Goal: Task Accomplishment & Management: Use online tool/utility

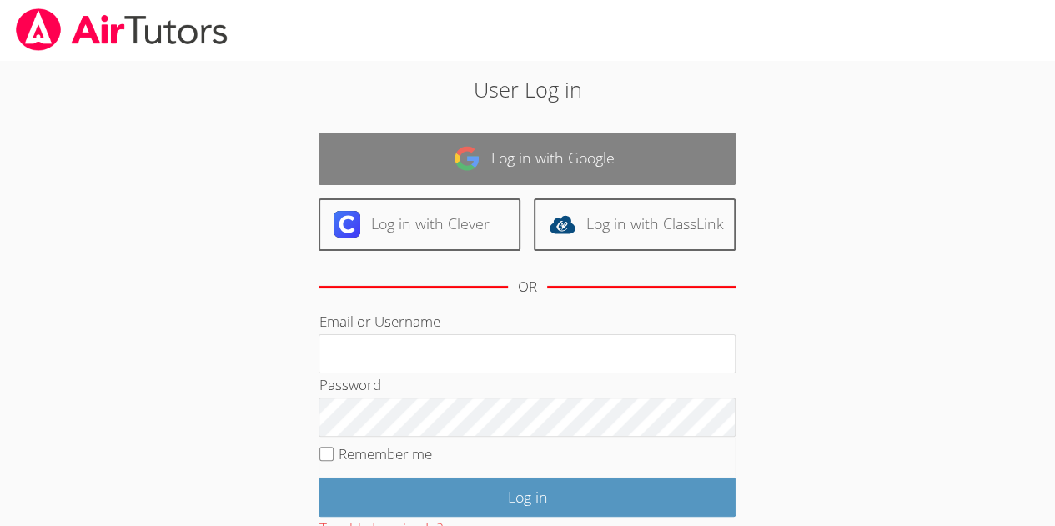
click at [663, 158] on link "Log in with Google" at bounding box center [527, 159] width 417 height 53
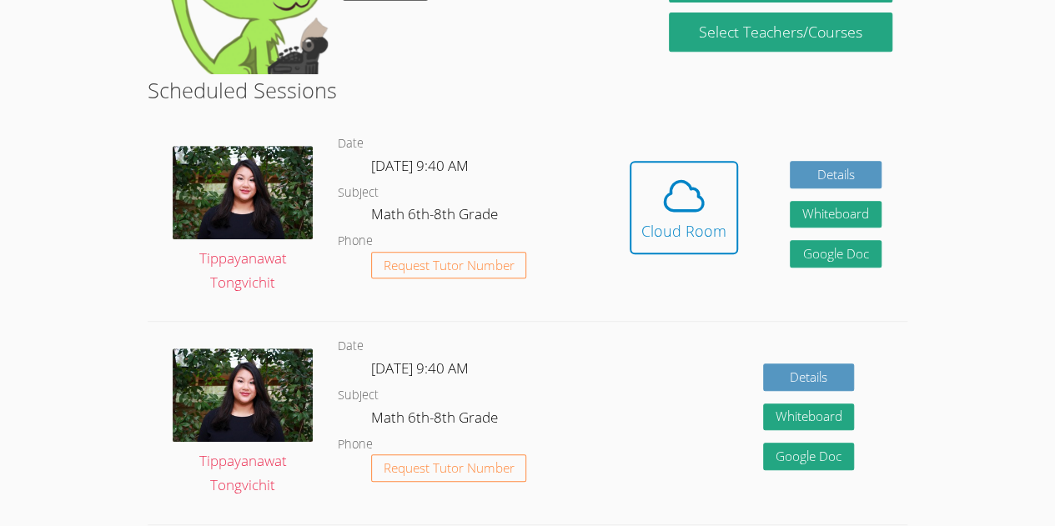
scroll to position [380, 0]
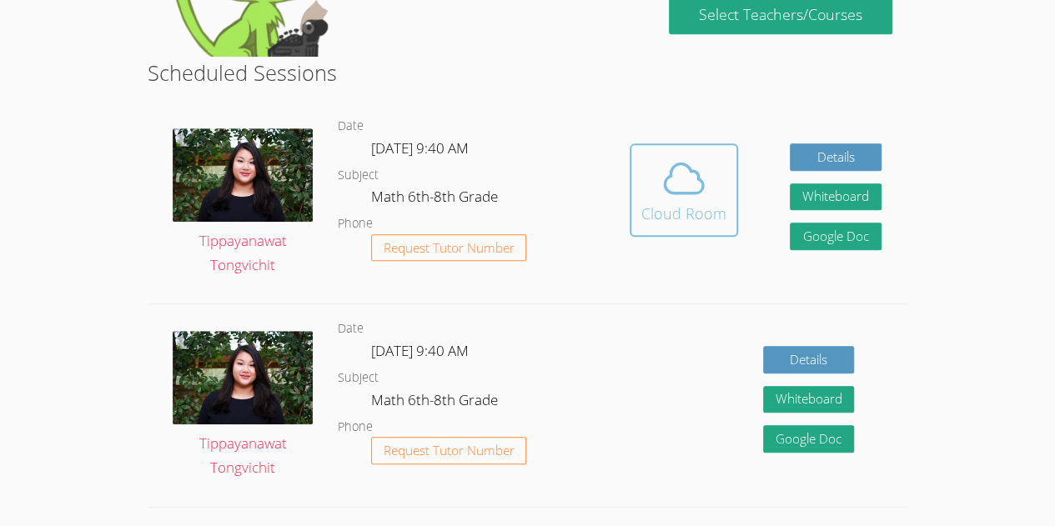
click at [701, 172] on icon at bounding box center [684, 178] width 47 height 47
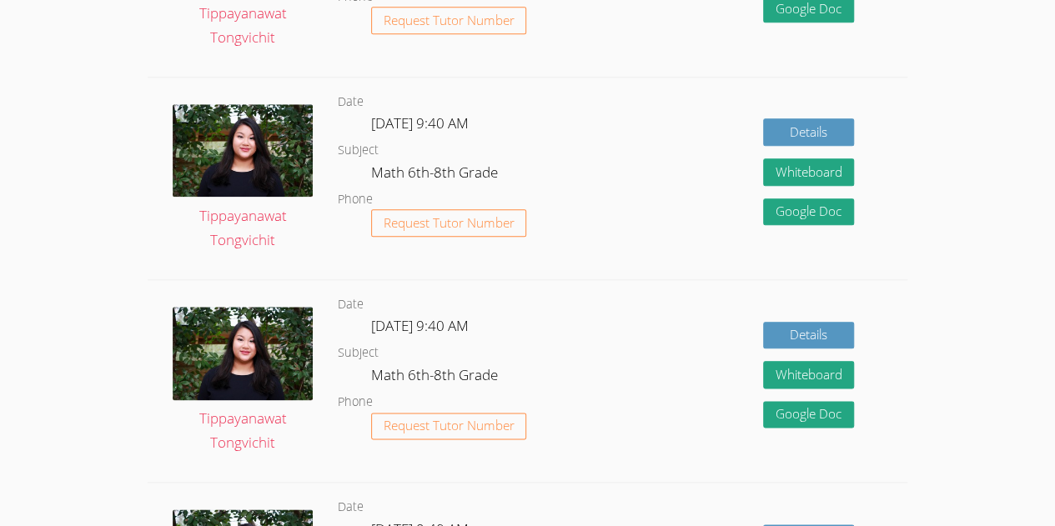
scroll to position [0, 0]
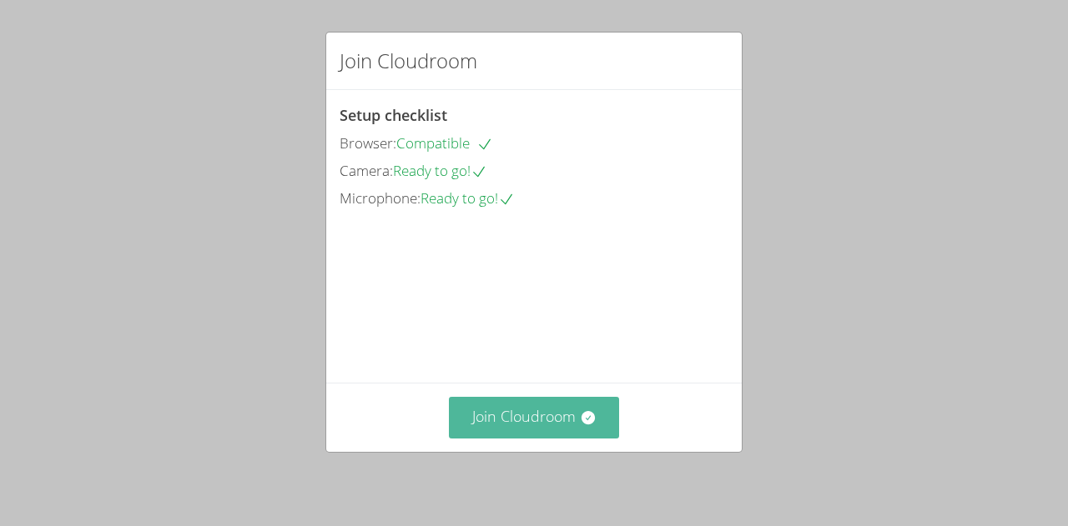
click at [569, 425] on button "Join Cloudroom" at bounding box center [534, 417] width 171 height 41
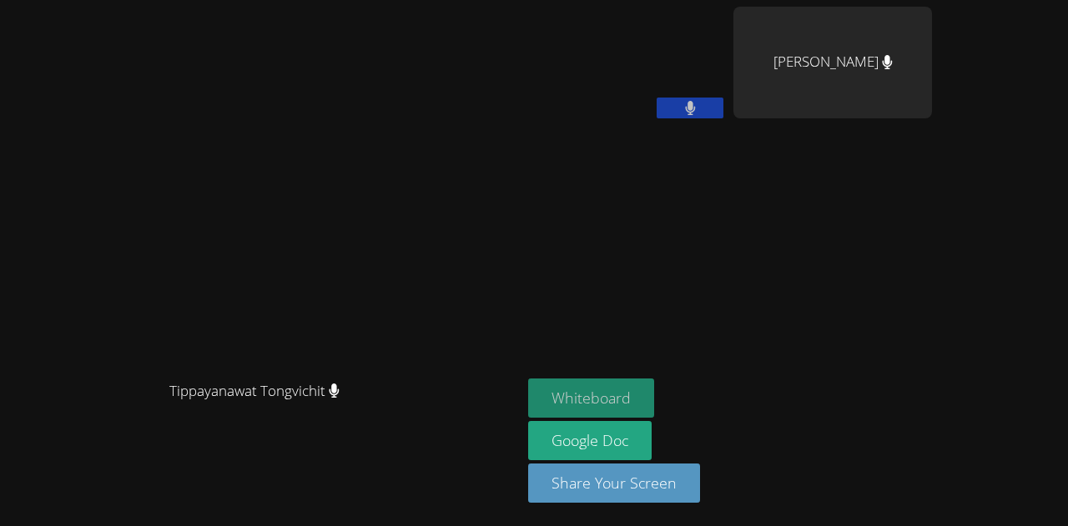
click at [654, 399] on button "Whiteboard" at bounding box center [591, 398] width 126 height 39
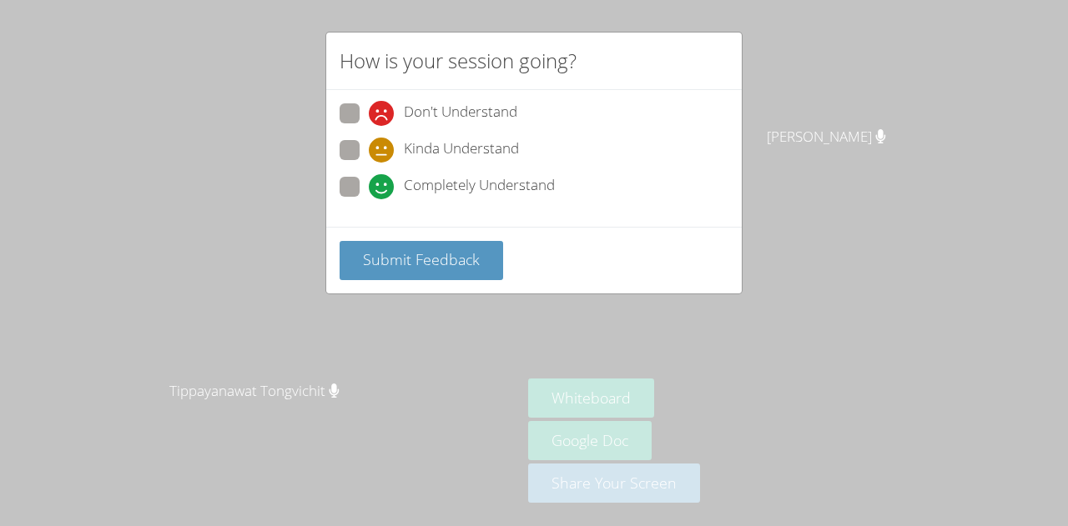
click at [364, 193] on label "Completely Understand" at bounding box center [446, 188] width 215 height 23
click at [369, 191] on input "Completely Understand" at bounding box center [376, 184] width 14 height 14
radio input "true"
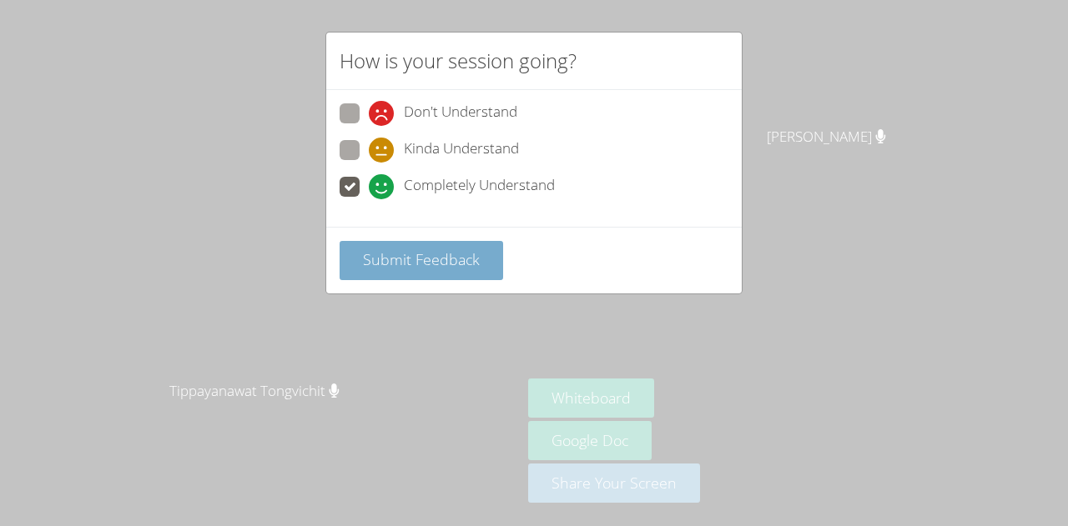
click at [372, 259] on span "Submit Feedback" at bounding box center [421, 259] width 117 height 20
